Goal: Transaction & Acquisition: Purchase product/service

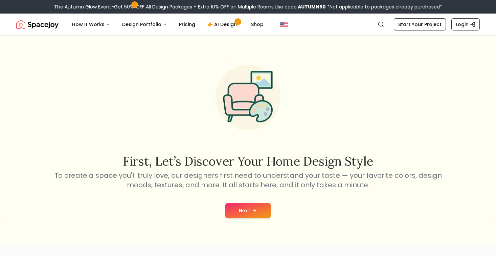
scroll to position [122, 0]
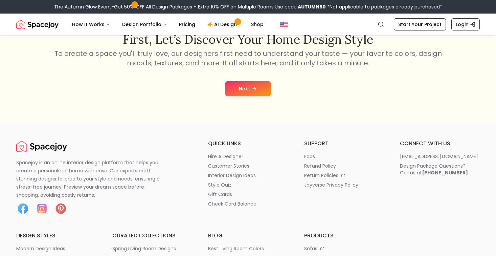
click at [247, 89] on button "Next" at bounding box center [247, 88] width 45 height 15
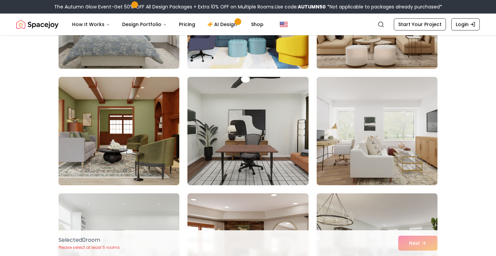
scroll to position [132, 0]
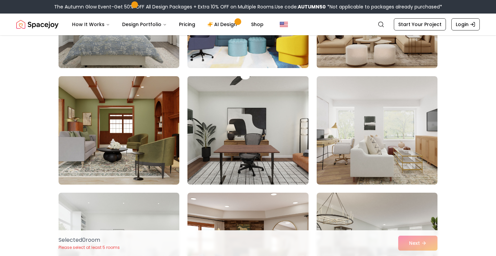
click at [226, 139] on img at bounding box center [247, 130] width 127 height 114
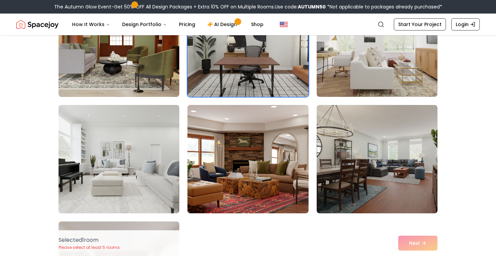
scroll to position [231, 0]
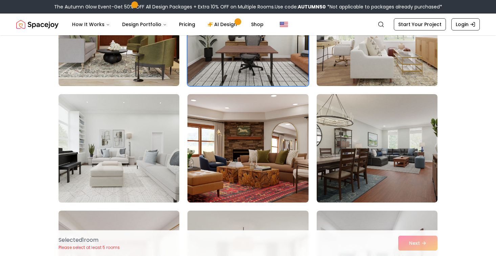
click at [128, 145] on img at bounding box center [118, 148] width 127 height 114
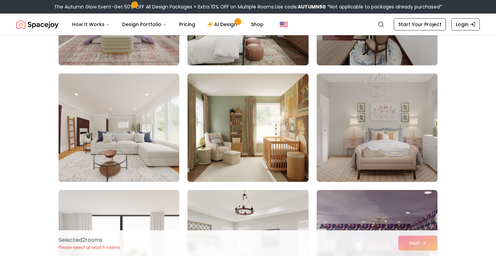
scroll to position [483, 0]
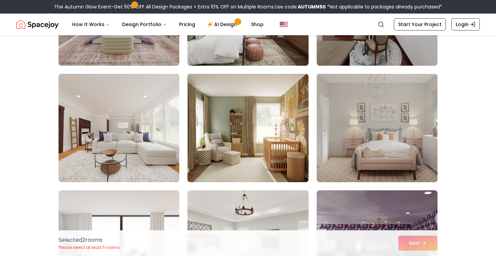
click at [184, 142] on div "Selected Selected" at bounding box center [247, 12] width 379 height 806
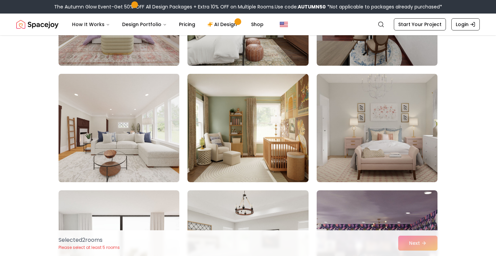
click at [175, 143] on img at bounding box center [118, 128] width 127 height 114
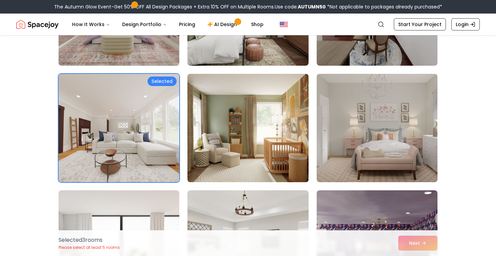
click at [208, 136] on img at bounding box center [247, 128] width 127 height 114
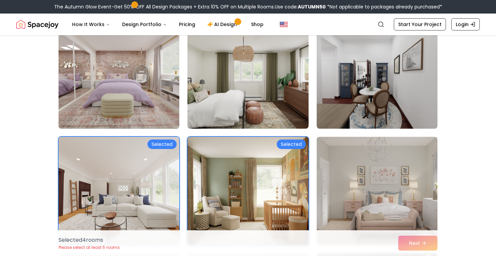
scroll to position [403, 0]
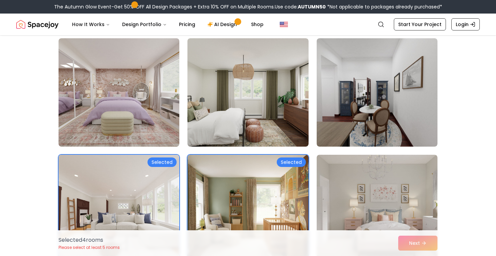
click at [162, 178] on img at bounding box center [118, 209] width 127 height 114
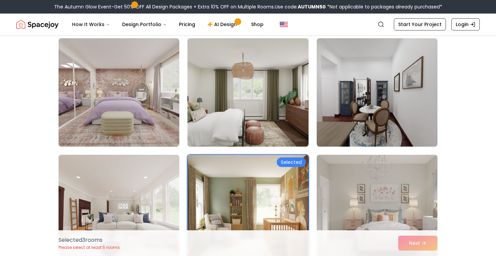
click at [234, 112] on img at bounding box center [247, 92] width 127 height 114
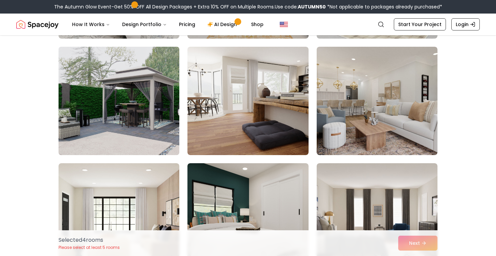
scroll to position [983, 0]
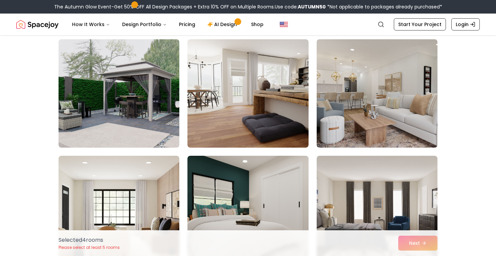
click at [364, 101] on img at bounding box center [376, 94] width 127 height 114
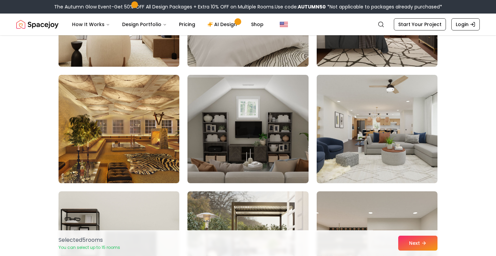
scroll to position [1182, 0]
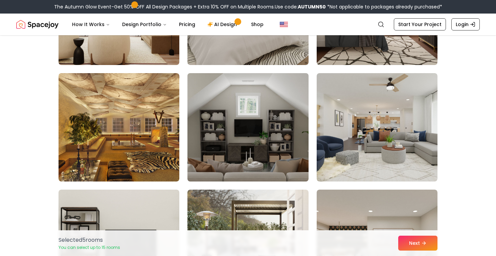
click at [221, 112] on img at bounding box center [247, 127] width 127 height 114
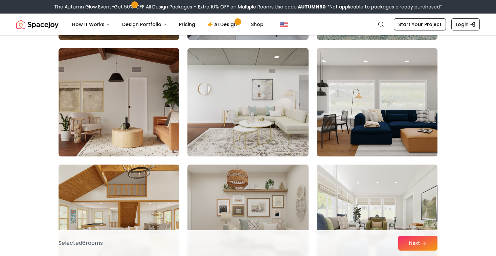
scroll to position [1584, 0]
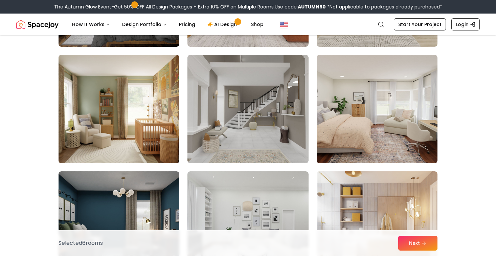
click at [170, 127] on img at bounding box center [118, 109] width 127 height 114
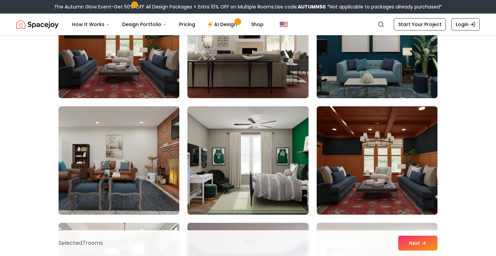
scroll to position [2089, 0]
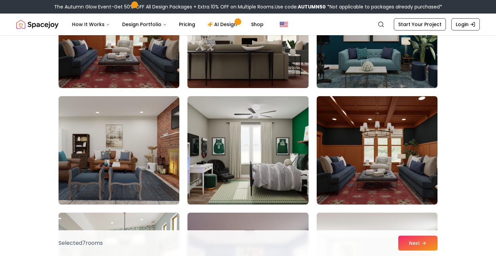
click at [274, 58] on img at bounding box center [247, 34] width 127 height 114
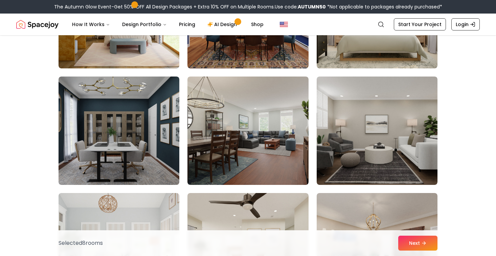
scroll to position [2365, 0]
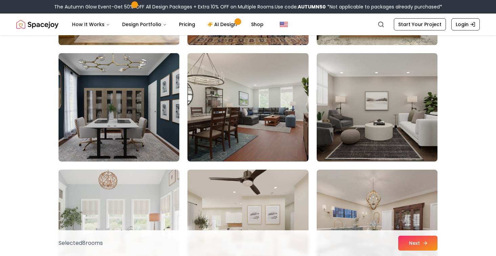
click at [427, 244] on icon at bounding box center [424, 242] width 5 height 5
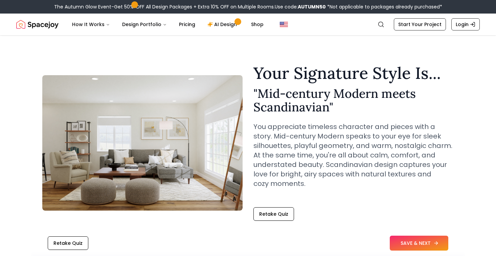
click at [435, 237] on button "SAVE & NEXT" at bounding box center [418, 242] width 58 height 15
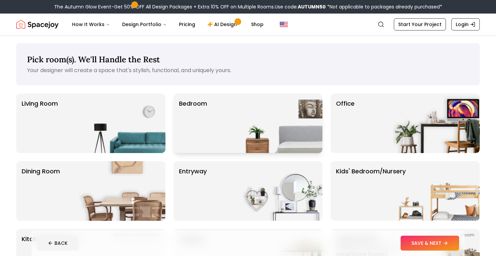
click at [217, 127] on div "Bedroom" at bounding box center [247, 122] width 149 height 59
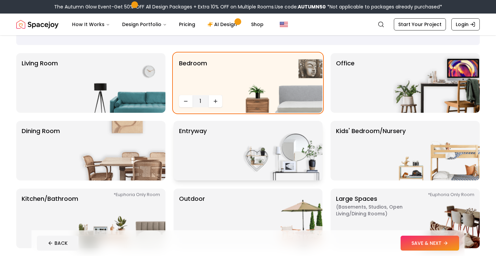
scroll to position [40, 0]
click at [365, 87] on div "Office" at bounding box center [404, 82] width 149 height 59
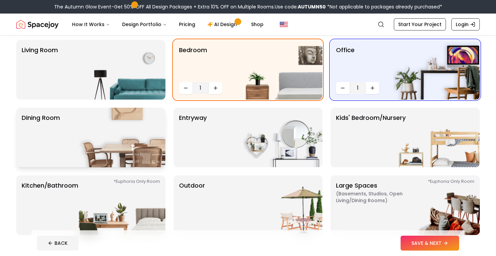
scroll to position [56, 0]
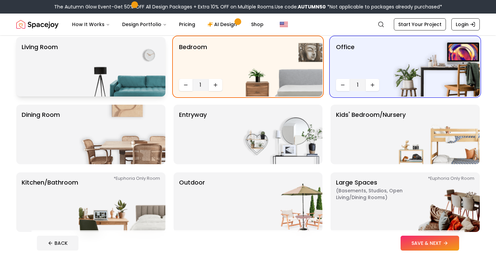
click at [138, 74] on img at bounding box center [122, 66] width 87 height 59
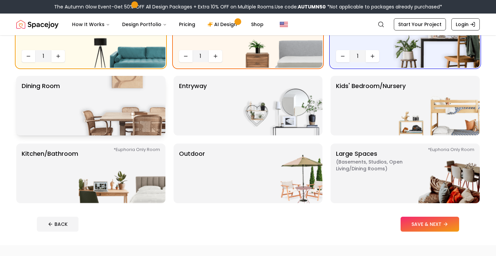
scroll to position [86, 0]
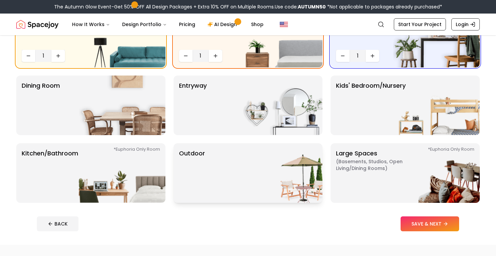
click at [221, 163] on div "Outdoor" at bounding box center [247, 172] width 149 height 59
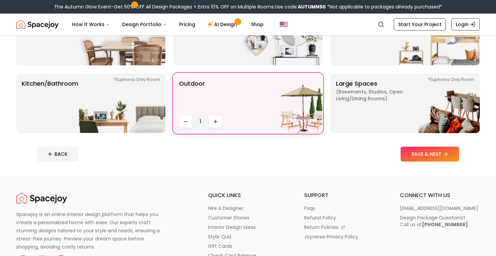
scroll to position [248, 0]
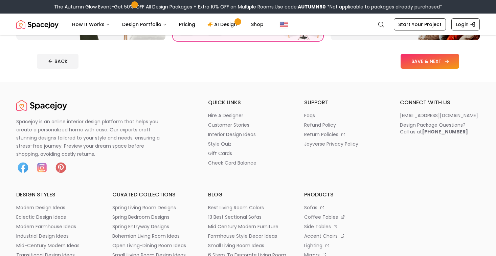
click at [421, 63] on button "SAVE & NEXT" at bounding box center [429, 61] width 58 height 15
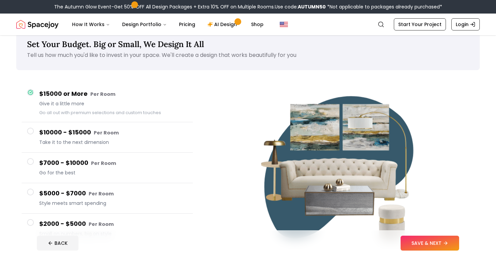
scroll to position [16, 0]
click at [55, 239] on button "BACK" at bounding box center [58, 242] width 42 height 15
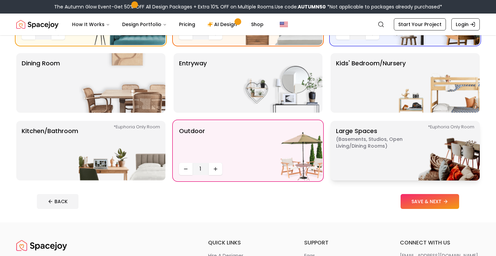
scroll to position [107, 0]
click at [137, 157] on img at bounding box center [122, 150] width 87 height 59
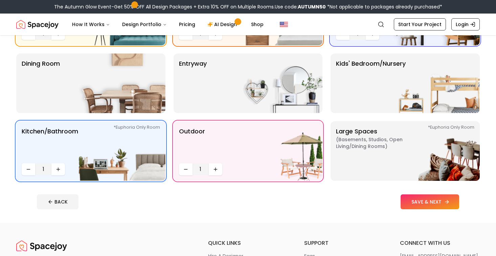
click at [427, 204] on button "SAVE & NEXT" at bounding box center [429, 201] width 58 height 15
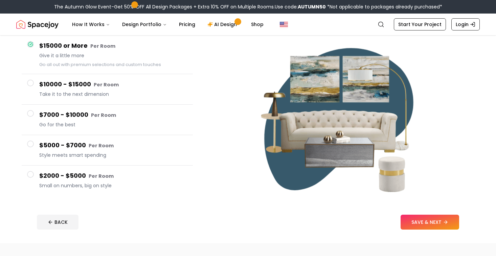
scroll to position [64, 0]
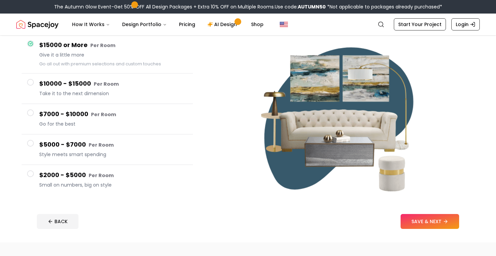
click at [139, 130] on button "$7000 - $10000 Per Room Go for the best" at bounding box center [107, 119] width 171 height 30
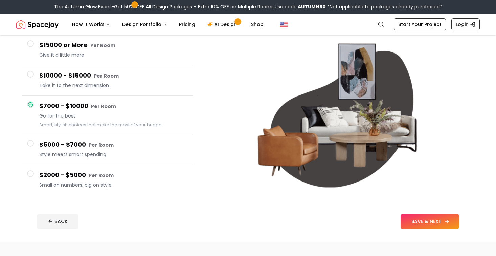
click at [415, 224] on button "SAVE & NEXT" at bounding box center [429, 221] width 58 height 15
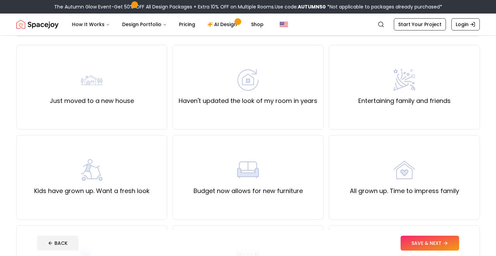
scroll to position [48, 0]
click at [351, 164] on div "All grown up. Time to impress family" at bounding box center [404, 177] width 109 height 37
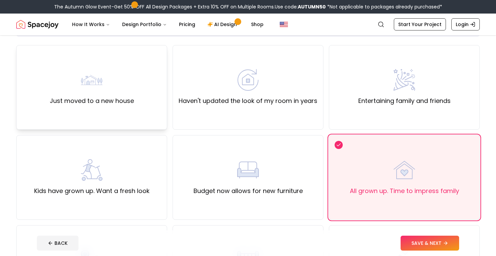
click at [146, 95] on div "Just moved to a new house" at bounding box center [91, 87] width 151 height 85
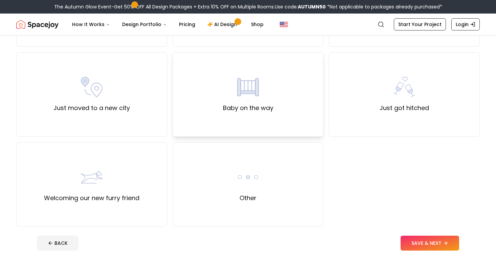
scroll to position [223, 0]
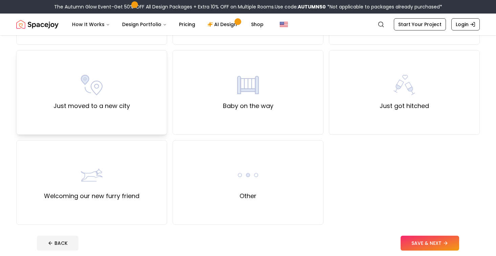
click at [129, 118] on div "Just moved to a new city" at bounding box center [91, 92] width 151 height 85
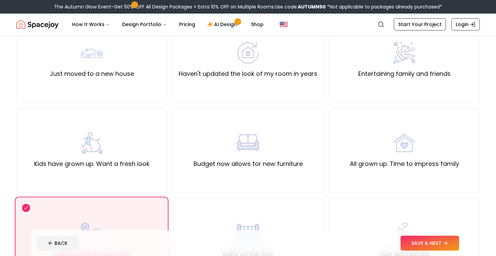
scroll to position [0, 0]
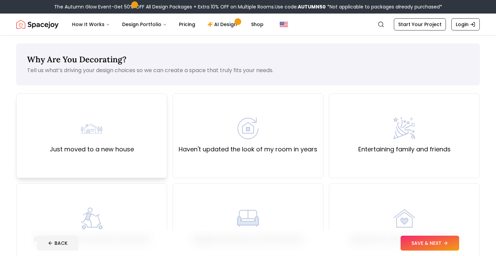
click at [139, 151] on div "Just moved to a new house" at bounding box center [91, 135] width 151 height 85
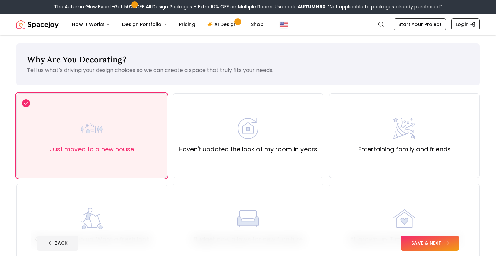
click at [427, 240] on button "SAVE & NEXT" at bounding box center [429, 242] width 58 height 15
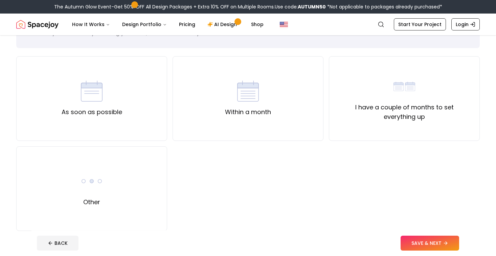
scroll to position [40, 0]
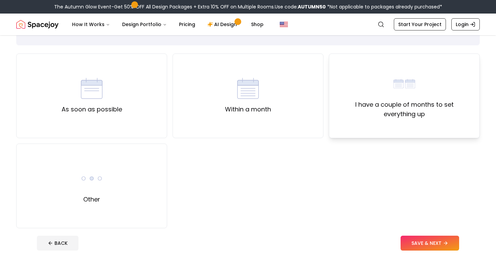
click at [362, 119] on div "I have a couple of months to set everything up" at bounding box center [404, 95] width 151 height 85
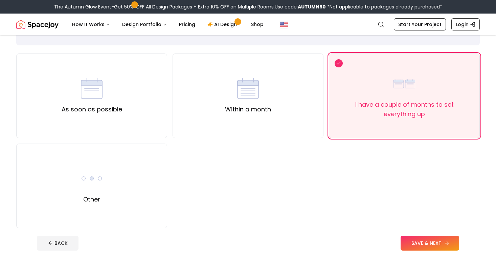
click at [404, 240] on button "SAVE & NEXT" at bounding box center [429, 242] width 58 height 15
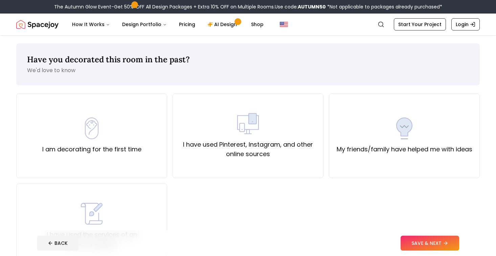
click at [270, 184] on div "I am decorating for the first time I have used Pinterest, Instagram, and other …" at bounding box center [247, 180] width 463 height 174
click at [278, 154] on label "I have used Pinterest, Instagram, and other online sources" at bounding box center [247, 149] width 139 height 19
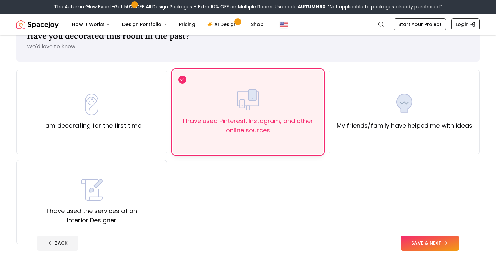
scroll to position [29, 0]
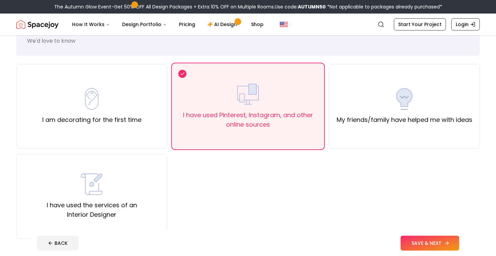
click at [423, 239] on button "SAVE & NEXT" at bounding box center [429, 242] width 58 height 15
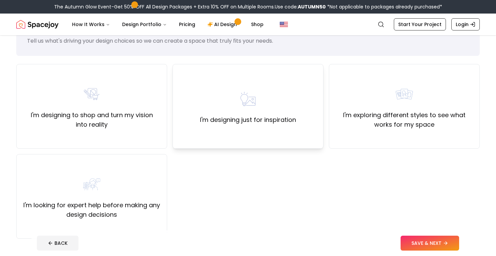
click at [284, 133] on div "I'm designing just for inspiration" at bounding box center [247, 106] width 151 height 85
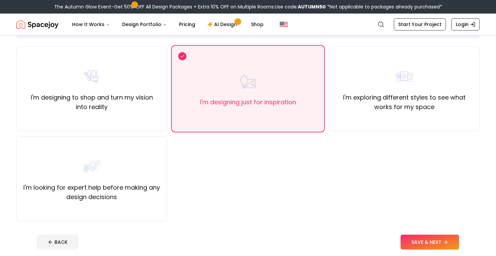
scroll to position [48, 0]
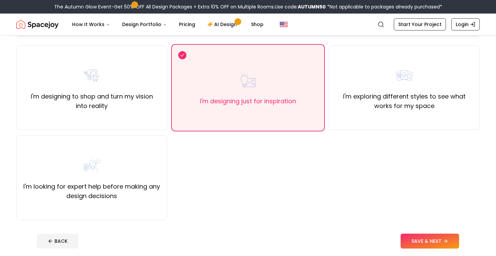
click at [405, 239] on button "SAVE & NEXT" at bounding box center [429, 240] width 58 height 15
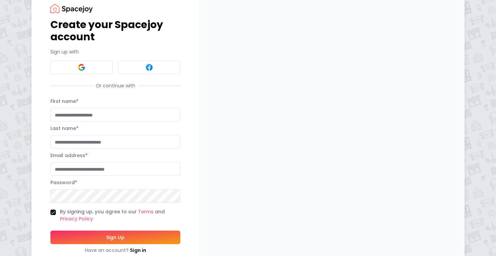
scroll to position [19, 0]
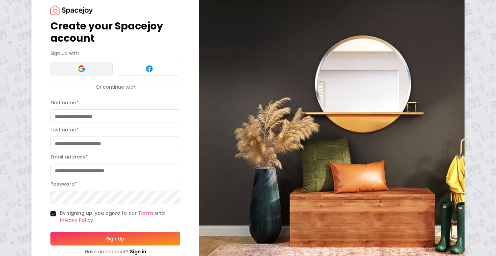
click at [95, 65] on button at bounding box center [81, 69] width 62 height 14
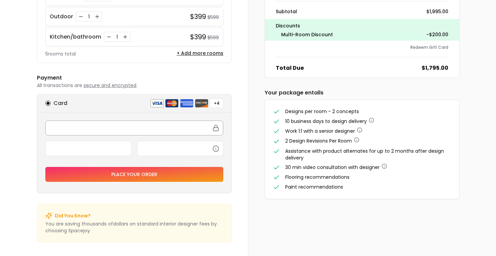
scroll to position [131, 0]
click at [248, 133] on div "Order Summary Apply Available Promo Codes autumn50 50% Off on Design Packages T…" at bounding box center [361, 51] width 227 height 322
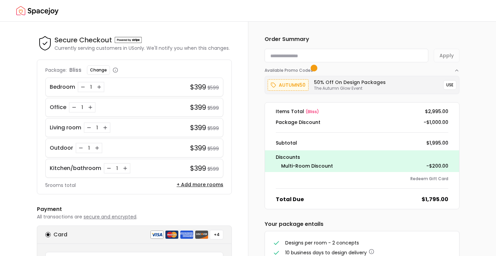
scroll to position [0, 0]
click at [44, 6] on img "Spacejoy" at bounding box center [37, 11] width 42 height 14
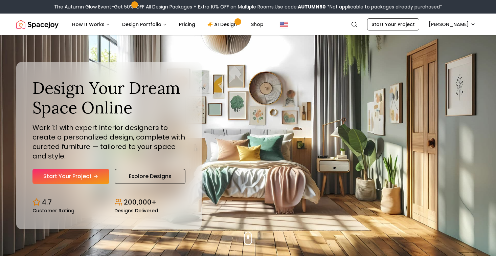
click at [44, 6] on div "The Autumn Glow Event-Get 50% OFF All Design Packages + Extra 10% OFF on Multip…" at bounding box center [248, 7] width 496 height 14
click at [85, 170] on link "Start Your Project" at bounding box center [70, 176] width 77 height 15
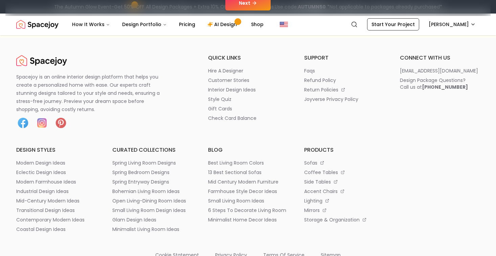
scroll to position [220, 0]
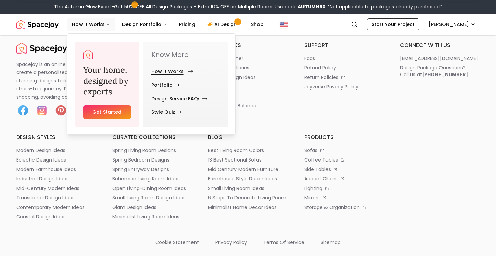
click at [156, 70] on link "How It Works" at bounding box center [170, 72] width 39 height 14
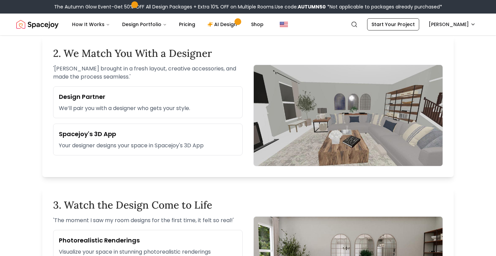
scroll to position [370, 0]
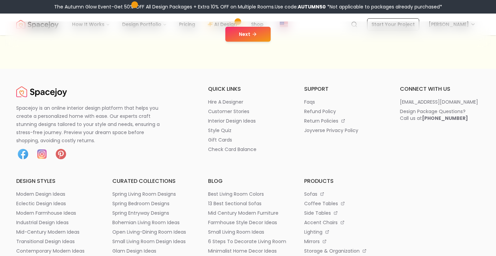
scroll to position [174, 0]
